Goal: Task Accomplishment & Management: Complete application form

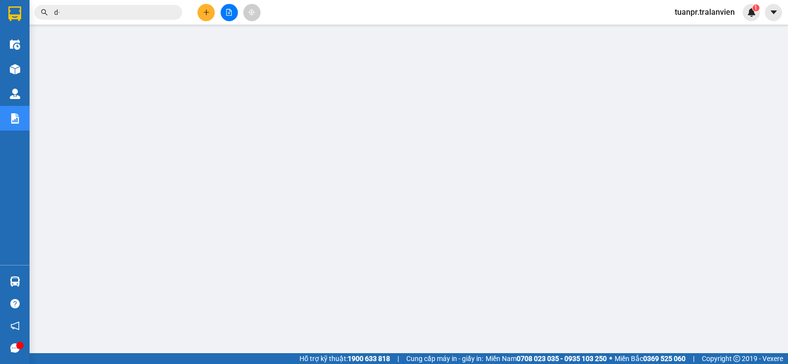
type input "d"
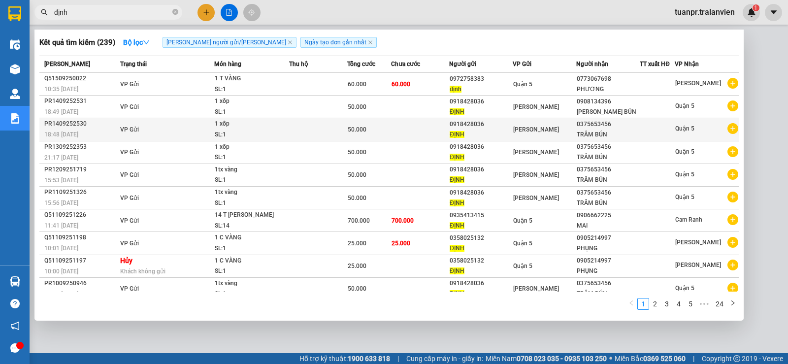
type input "định"
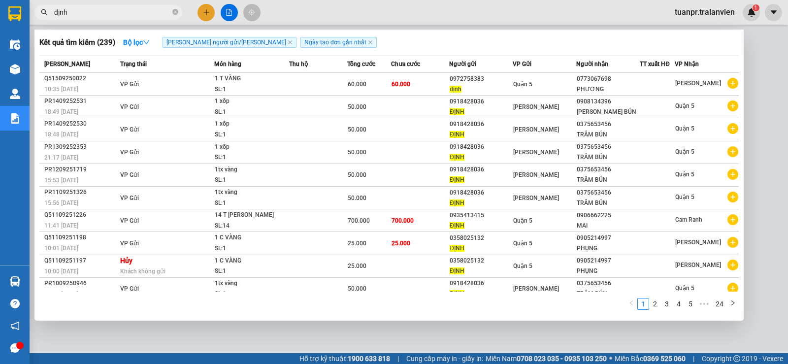
drag, startPoint x: 552, startPoint y: 136, endPoint x: 461, endPoint y: 194, distance: 108.5
click at [551, 136] on td "[PERSON_NAME]" at bounding box center [545, 129] width 64 height 23
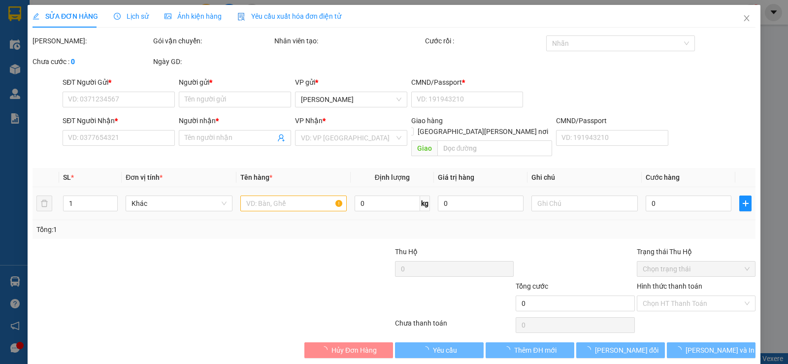
type input "0918428036"
type input "ĐỊNH"
type input "058174007219"
type input "0375653456"
type input "TRÂM BÚN"
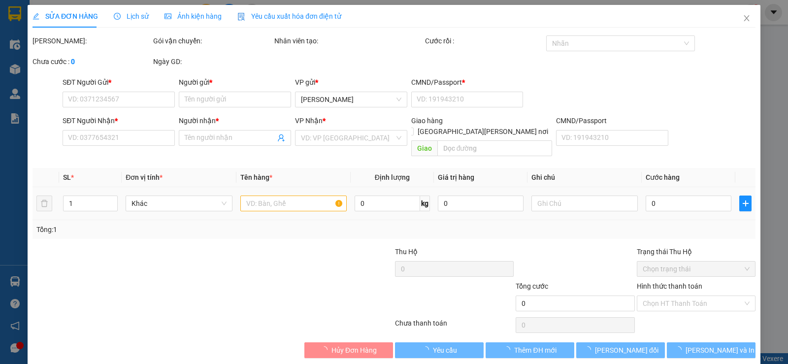
type input "50.000"
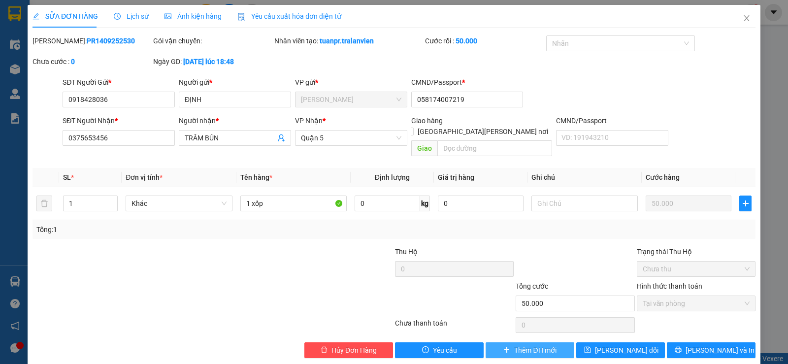
click at [513, 342] on button "Thêm ĐH mới" at bounding box center [530, 350] width 89 height 16
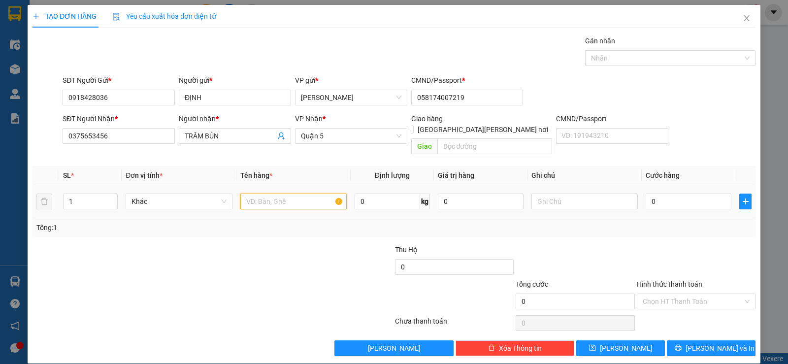
click at [277, 195] on input "text" at bounding box center [293, 202] width 106 height 16
type input "1 xốp"
type input "5"
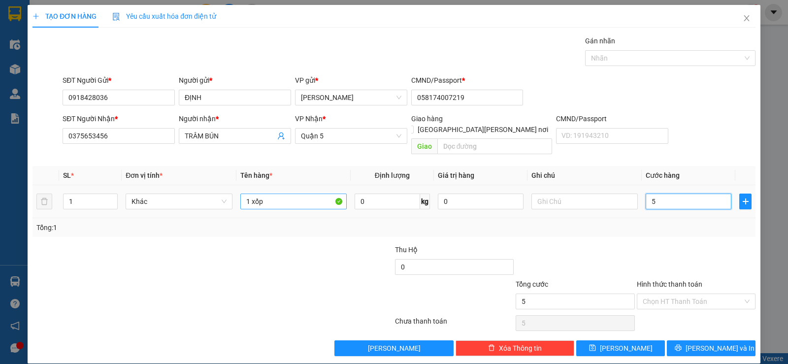
type input "50"
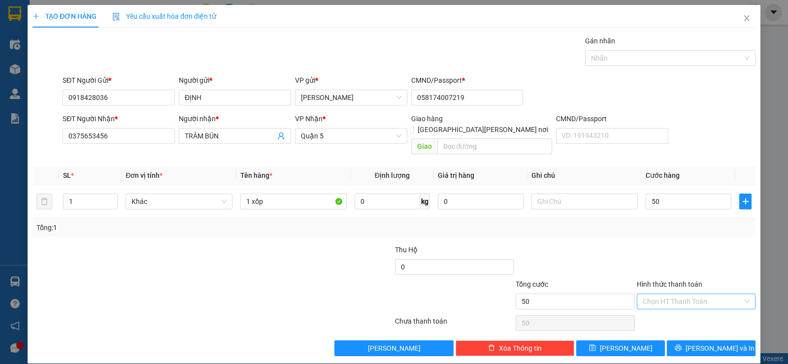
type input "50.000"
click at [696, 294] on input "Hình thức thanh toán" at bounding box center [693, 301] width 100 height 15
click at [682, 313] on div "Tại văn phòng" at bounding box center [690, 310] width 106 height 11
type input "0"
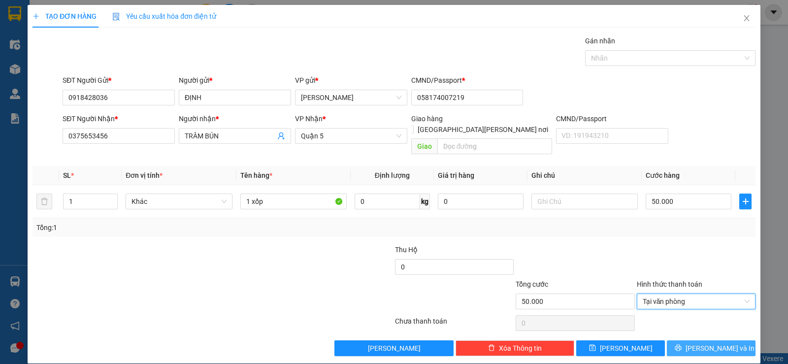
click at [722, 343] on span "[PERSON_NAME] và In" at bounding box center [720, 348] width 69 height 11
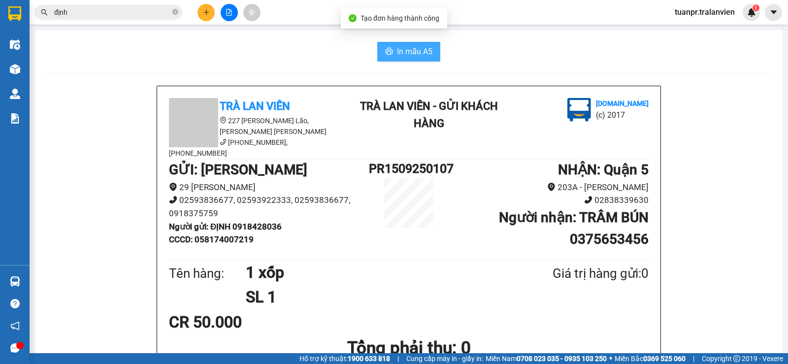
drag, startPoint x: 411, startPoint y: 53, endPoint x: 662, endPoint y: 214, distance: 297.3
click at [412, 54] on span "In mẫu A5" at bounding box center [414, 51] width 35 height 12
click at [545, 60] on div "In mẫu A5" at bounding box center [409, 52] width 724 height 20
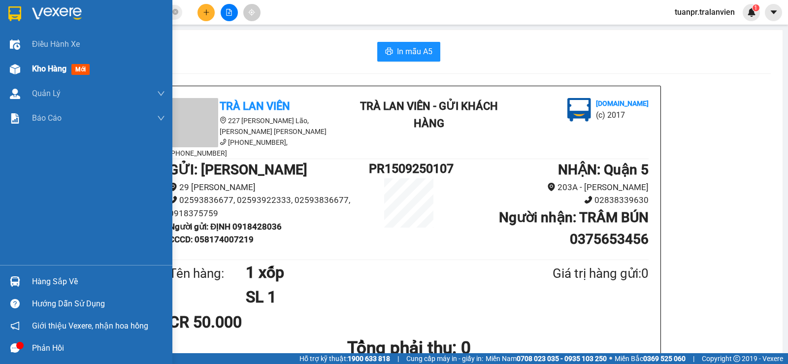
click at [60, 69] on span "Kho hàng" at bounding box center [49, 68] width 34 height 9
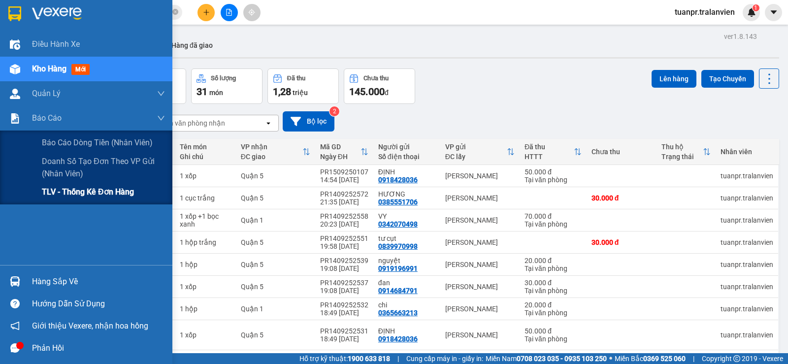
click at [50, 192] on span "TLV - Thống kê đơn hàng" at bounding box center [88, 192] width 92 height 12
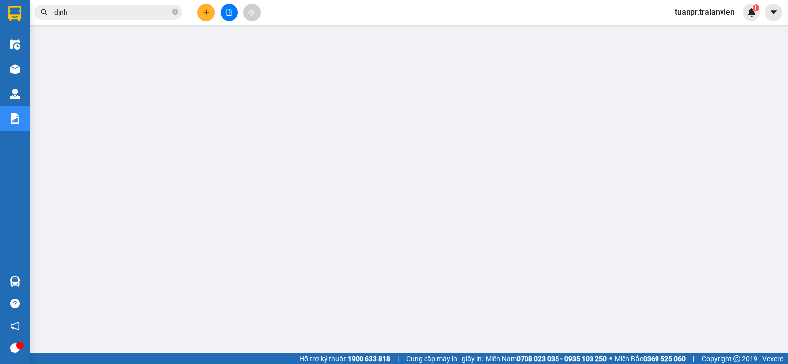
scroll to position [17, 0]
